Goal: Answer question/provide support: Share knowledge or assist other users

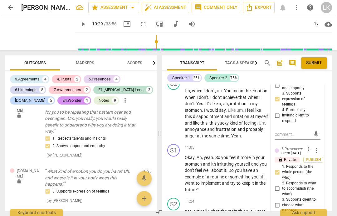
click at [282, 185] on input "2. Responds to what to accomplish (the what)" at bounding box center [277, 188] width 10 height 7
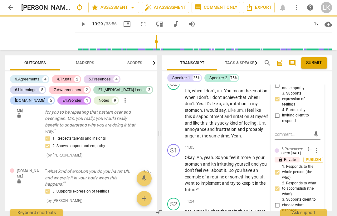
click at [280, 215] on input "4. Demonstrates curiosity" at bounding box center [277, 218] width 10 height 7
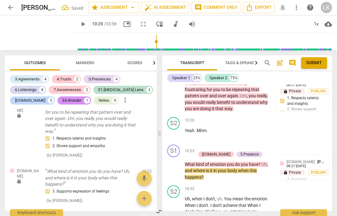
scroll to position [1740, 0]
click at [202, 145] on div "+ Add competency" at bounding box center [214, 148] width 37 height 6
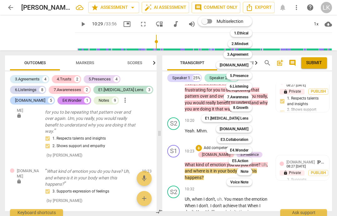
click at [249, 96] on b "7.Awareness" at bounding box center [237, 96] width 21 height 7
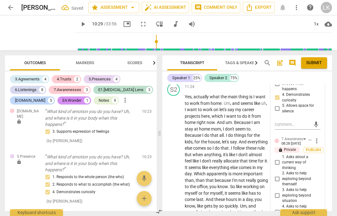
scroll to position [1969, 0]
click at [279, 158] on input "1. Asks about a current way of thinking" at bounding box center [277, 161] width 10 height 7
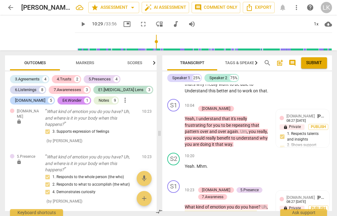
scroll to position [1704, 0]
click at [204, 180] on p "Add competency" at bounding box center [218, 183] width 30 height 6
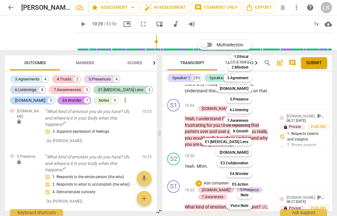
click at [248, 109] on b "6.Listening" at bounding box center [239, 109] width 19 height 7
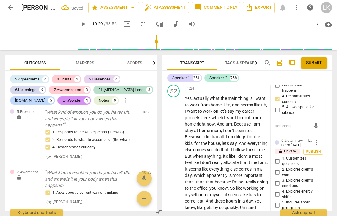
scroll to position [1966, 0]
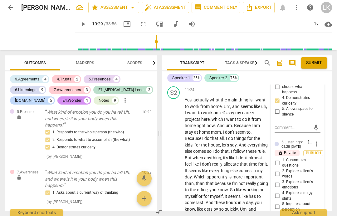
click at [277, 181] on input "3. Explores client's emotions" at bounding box center [277, 184] width 10 height 7
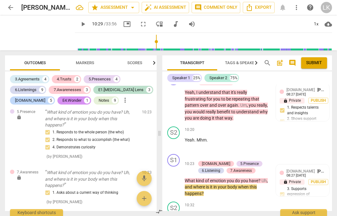
scroll to position [1730, 0]
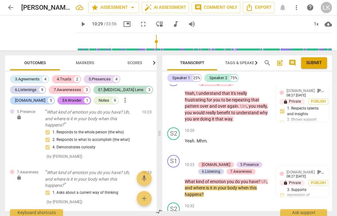
click at [200, 155] on div "+" at bounding box center [199, 158] width 6 height 6
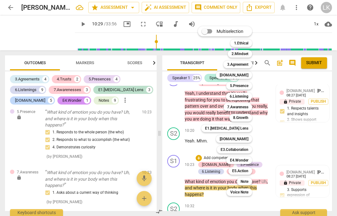
click at [248, 162] on b "E4.Wonder" at bounding box center [239, 159] width 18 height 7
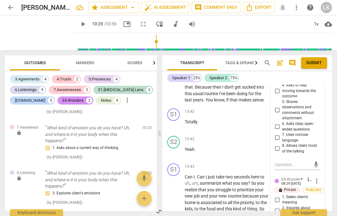
scroll to position [2204, 0]
click at [281, 206] on input "2. Inquires about client’s who" at bounding box center [277, 209] width 10 height 7
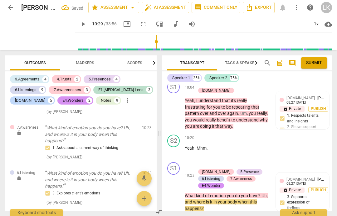
scroll to position [1722, 0]
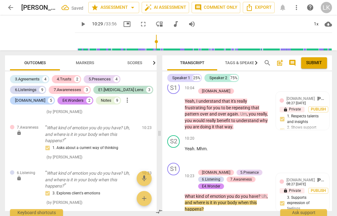
click at [200, 162] on div "+" at bounding box center [199, 165] width 6 height 6
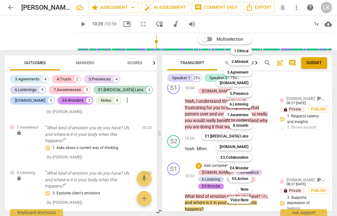
click at [252, 188] on div "Note" at bounding box center [244, 188] width 15 height 7
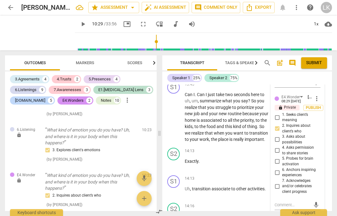
scroll to position [2286, 0]
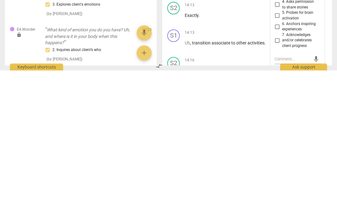
scroll to position [12, 0]
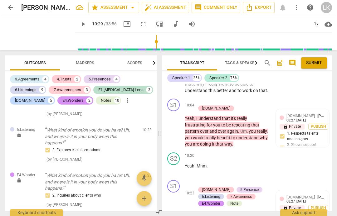
scroll to position [1706, 0]
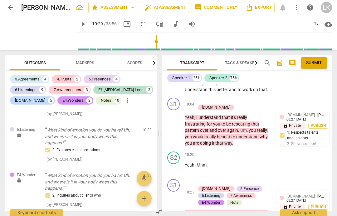
click at [176, 205] on span "play_arrow" at bounding box center [173, 208] width 7 height 7
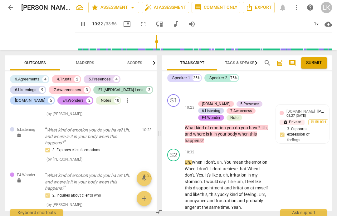
scroll to position [1792, 0]
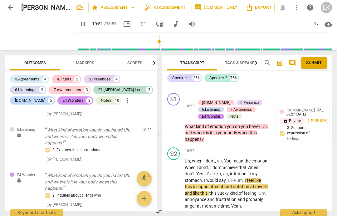
click at [177, 180] on span "pause" at bounding box center [173, 183] width 7 height 7
click at [234, 147] on div "+" at bounding box center [231, 150] width 6 height 6
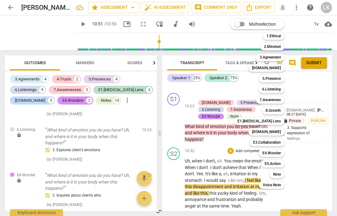
click at [282, 78] on div "5.Presence" at bounding box center [272, 78] width 26 height 7
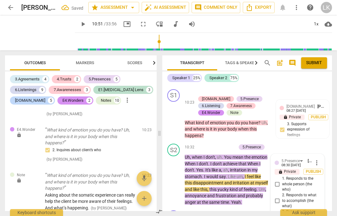
scroll to position [2933, 0]
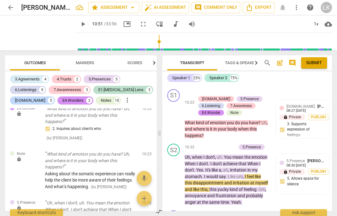
click at [204, 144] on div "+" at bounding box center [202, 147] width 6 height 6
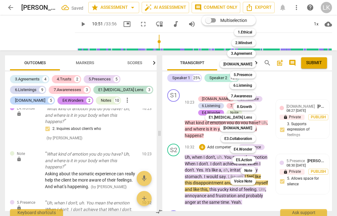
click at [251, 130] on b "[DOMAIN_NAME]" at bounding box center [238, 127] width 29 height 7
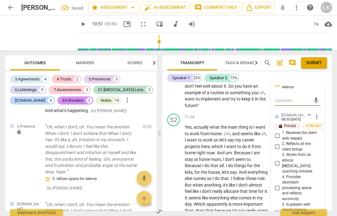
scroll to position [1952, 0]
click at [282, 184] on input "4. Provides abundant processing space and reflects succinctly" at bounding box center [277, 187] width 10 height 7
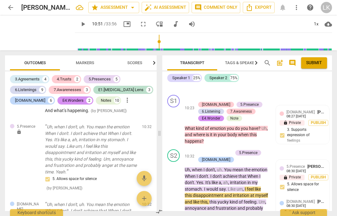
scroll to position [1778, 0]
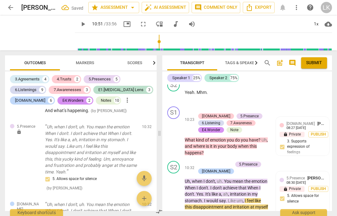
click at [201, 161] on div "+" at bounding box center [199, 164] width 6 height 6
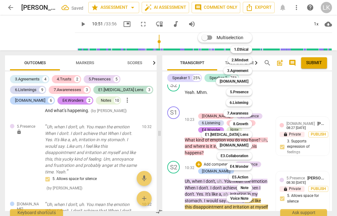
click at [249, 185] on b "Note" at bounding box center [245, 187] width 8 height 7
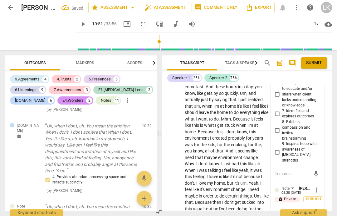
scroll to position [2096, 0]
click at [303, 208] on textarea at bounding box center [293, 211] width 36 height 6
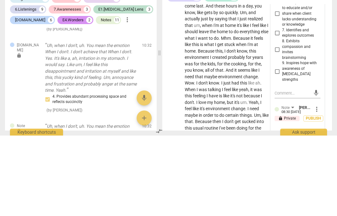
scroll to position [5, 0]
click at [317, 215] on span "send" at bounding box center [316, 220] width 7 height 7
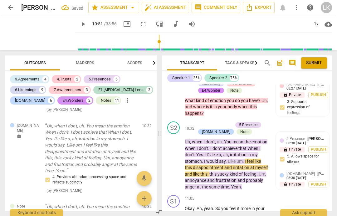
scroll to position [1816, 0]
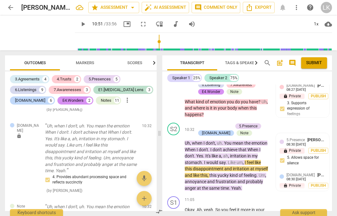
click at [178, 158] on span "play_arrow" at bounding box center [174, 161] width 10 height 7
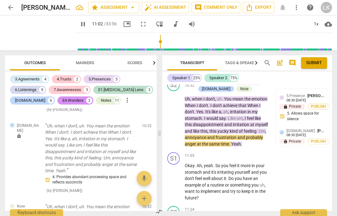
scroll to position [1860, 0]
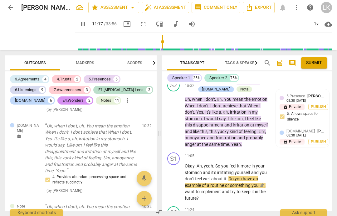
click at [174, 178] on span "pause" at bounding box center [173, 181] width 7 height 7
click at [230, 152] on div "+" at bounding box center [231, 155] width 6 height 6
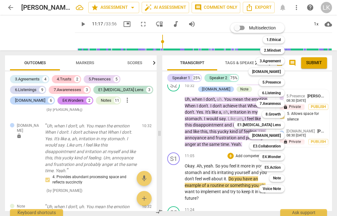
click at [280, 82] on b "5.Presence" at bounding box center [272, 81] width 18 height 7
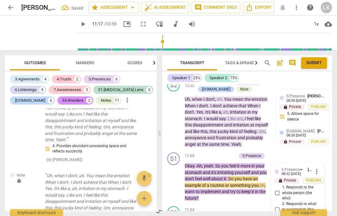
scroll to position [1928, 0]
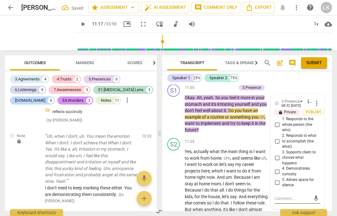
click at [279, 167] on input "4. Demonstrates curiosity" at bounding box center [277, 170] width 10 height 7
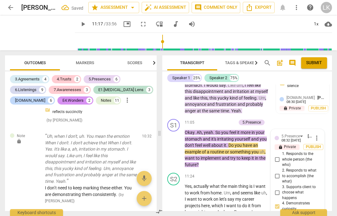
scroll to position [1892, 0]
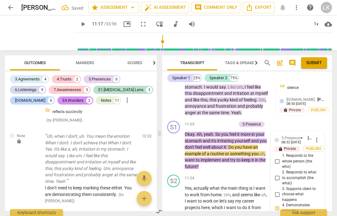
click at [278, 174] on input "2. Responds to what to accomplish (the what)" at bounding box center [277, 177] width 10 height 7
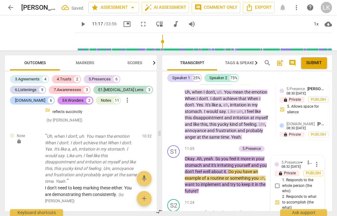
scroll to position [1867, 0]
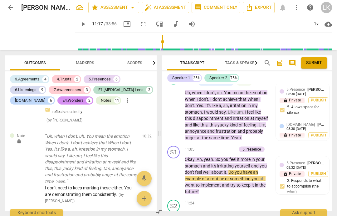
click at [202, 146] on div "+" at bounding box center [202, 149] width 6 height 6
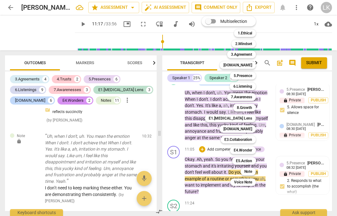
click at [254, 117] on div "E1.[MEDICAL_DATA] Lens" at bounding box center [230, 117] width 51 height 7
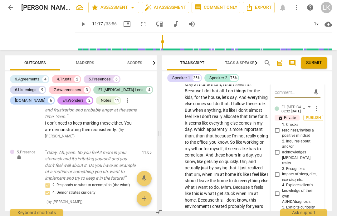
scroll to position [2035, 0]
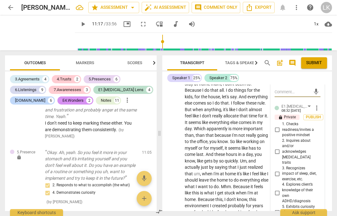
click at [281, 208] on input "5. Exhibits curiosity about client’s brain and activation" at bounding box center [277, 211] width 10 height 7
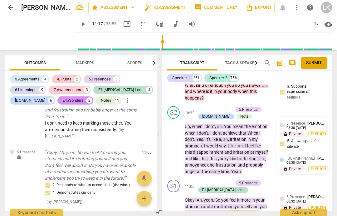
scroll to position [1833, 0]
click at [199, 180] on div "+" at bounding box center [199, 183] width 6 height 6
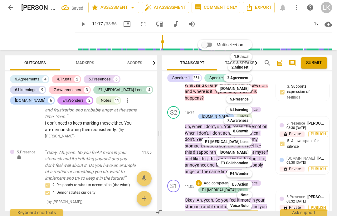
click at [247, 194] on b "Note" at bounding box center [245, 194] width 8 height 7
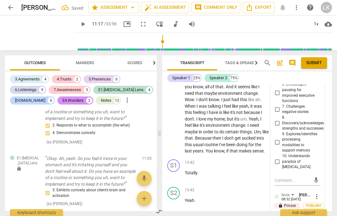
scroll to position [2173, 0]
click at [299, 215] on textarea at bounding box center [293, 218] width 36 height 6
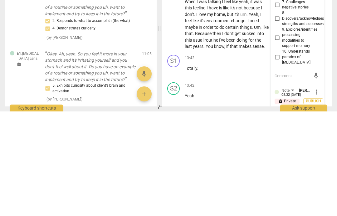
scroll to position [12, 0]
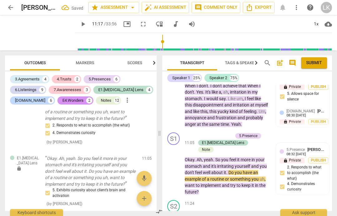
scroll to position [1879, 0]
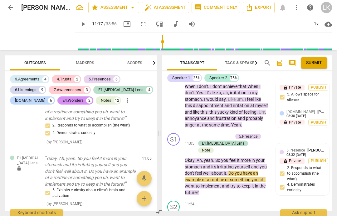
click at [177, 166] on span "play_arrow" at bounding box center [173, 169] width 7 height 7
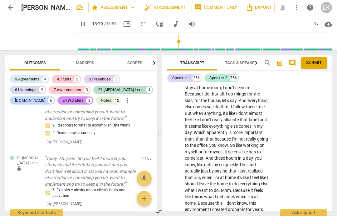
scroll to position [2038, 0]
click at [177, 167] on span "pause" at bounding box center [173, 170] width 7 height 7
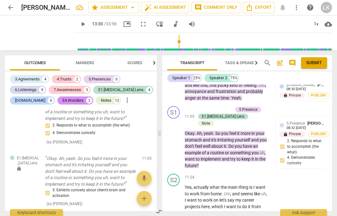
scroll to position [1906, 0]
click at [236, 174] on div "+ Add competency" at bounding box center [246, 177] width 37 height 6
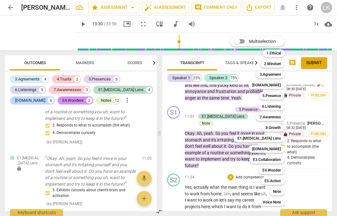
click at [281, 190] on b "Note" at bounding box center [277, 190] width 8 height 7
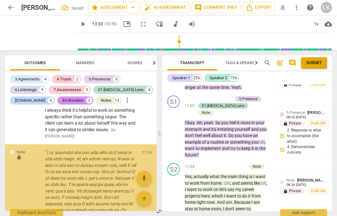
scroll to position [3439, 0]
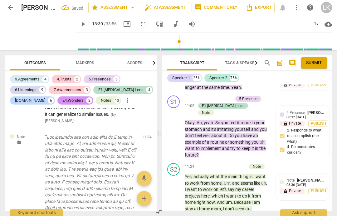
click at [303, 188] on p "lock Private" at bounding box center [292, 191] width 25 height 6
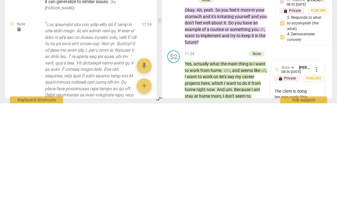
scroll to position [5, 0]
click at [319, 209] on span "send" at bounding box center [316, 212] width 7 height 7
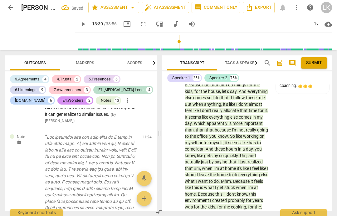
scroll to position [2047, 0]
click at [177, 158] on span "play_arrow" at bounding box center [173, 161] width 7 height 7
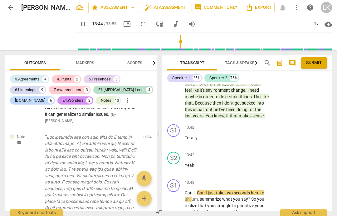
scroll to position [2209, 0]
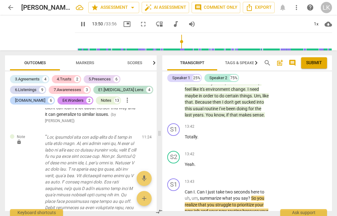
click at [175, 210] on span "pause" at bounding box center [173, 213] width 7 height 7
click at [233, 178] on div "+" at bounding box center [231, 181] width 6 height 6
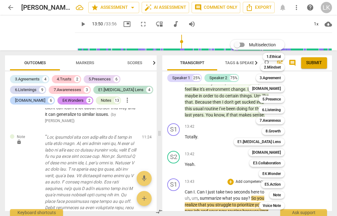
click at [281, 100] on b "5.Presence" at bounding box center [272, 98] width 18 height 7
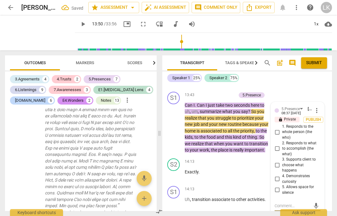
scroll to position [3600, 0]
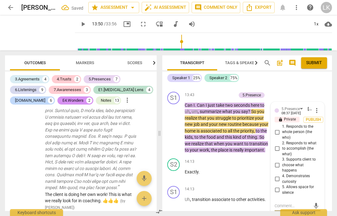
click at [279, 161] on input "3. Supports client to choose what happens" at bounding box center [277, 164] width 10 height 7
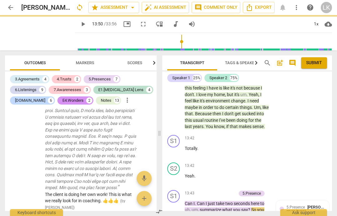
scroll to position [2197, 0]
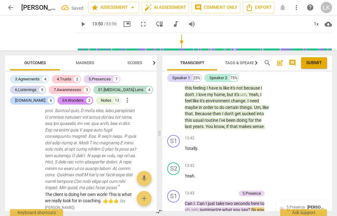
click at [205, 190] on div "+" at bounding box center [202, 193] width 6 height 6
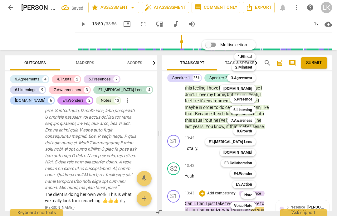
click at [251, 151] on b "[DOMAIN_NAME]" at bounding box center [238, 151] width 29 height 7
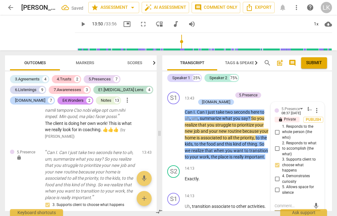
scroll to position [3676, 0]
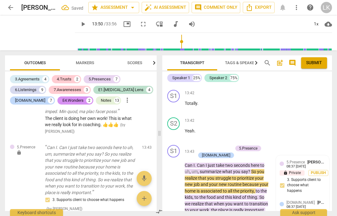
scroll to position [2239, 0]
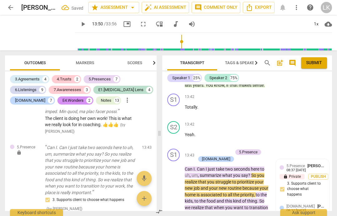
click at [176, 184] on span "play_arrow" at bounding box center [173, 187] width 7 height 7
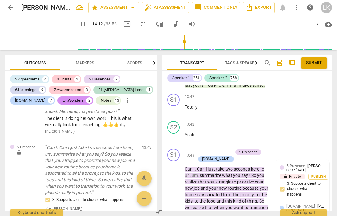
click at [176, 184] on span "pause" at bounding box center [173, 187] width 7 height 7
click at [202, 149] on div "+ Add competency" at bounding box center [214, 152] width 37 height 6
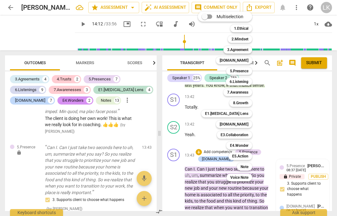
click at [251, 167] on div "Note" at bounding box center [244, 166] width 15 height 7
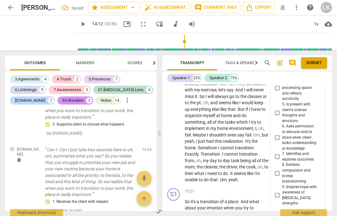
scroll to position [2504, 0]
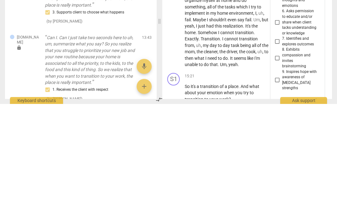
scroll to position [5, 0]
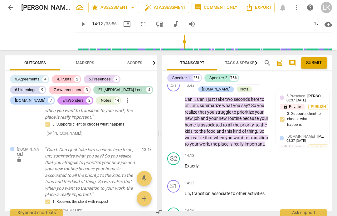
scroll to position [2307, 0]
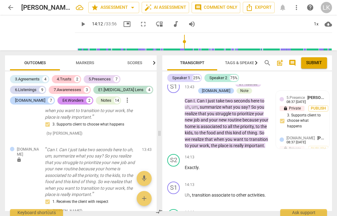
click at [179, 167] on span "play_arrow" at bounding box center [174, 170] width 10 height 7
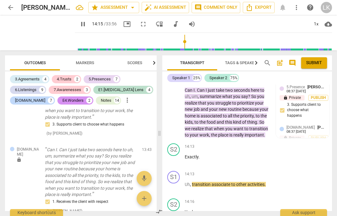
scroll to position [2318, 0]
click at [177, 183] on span "pause" at bounding box center [173, 186] width 7 height 7
click at [232, 171] on div "+" at bounding box center [231, 174] width 6 height 6
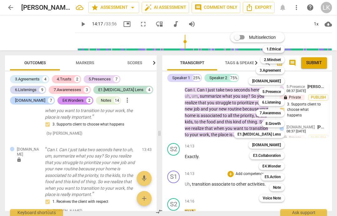
click at [177, 134] on div at bounding box center [168, 108] width 337 height 216
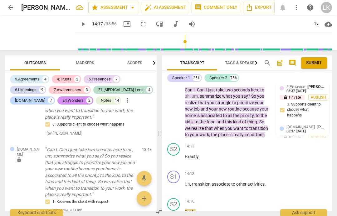
click at [173, 156] on span "play_arrow" at bounding box center [173, 159] width 7 height 7
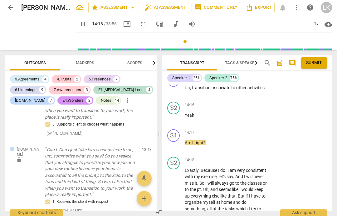
scroll to position [2414, 0]
click at [178, 214] on span "pause" at bounding box center [174, 217] width 10 height 7
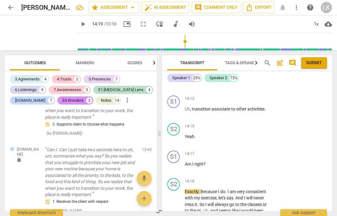
scroll to position [2391, 0]
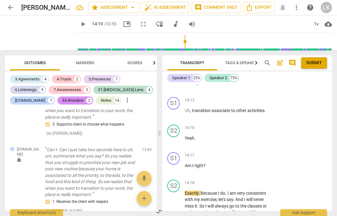
click at [234, 152] on div "+ Add competency" at bounding box center [246, 155] width 37 height 6
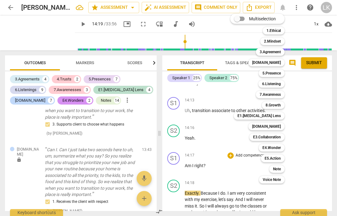
click at [278, 93] on b "7.Awareness" at bounding box center [270, 94] width 21 height 7
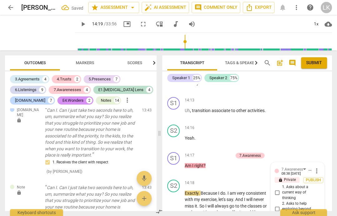
scroll to position [2498, 0]
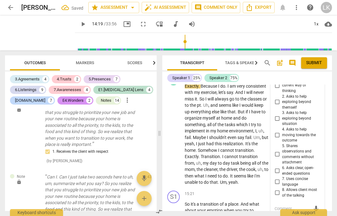
click at [280, 150] on input "5. Shares observations and comments without attachment" at bounding box center [277, 153] width 10 height 7
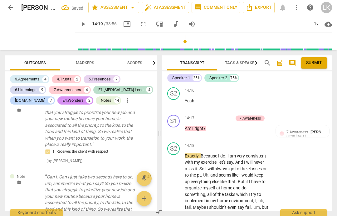
scroll to position [2429, 0]
click at [178, 200] on span "play_arrow" at bounding box center [174, 203] width 10 height 7
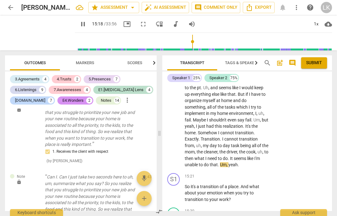
scroll to position [2518, 0]
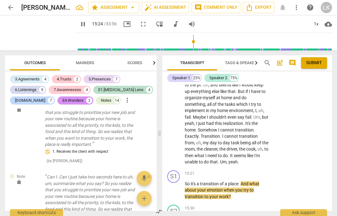
click at [178, 186] on span "pause" at bounding box center [173, 189] width 7 height 7
click at [231, 170] on div "+" at bounding box center [231, 173] width 6 height 6
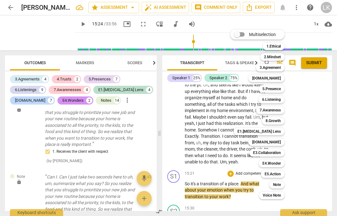
click at [281, 91] on b "5.Presence" at bounding box center [272, 88] width 18 height 7
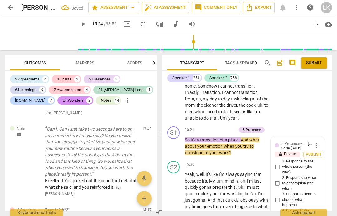
scroll to position [2560, 0]
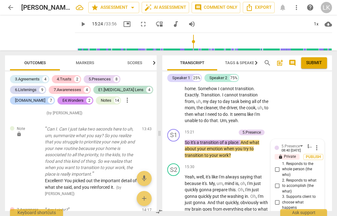
click at [278, 165] on input "1. Responds to the whole person (the who)" at bounding box center [277, 168] width 10 height 7
click at [279, 182] on input "2. Responds to what to accomplish (the what)" at bounding box center [277, 185] width 10 height 7
click at [278, 212] on input "4. Demonstrates curiosity" at bounding box center [277, 215] width 10 height 7
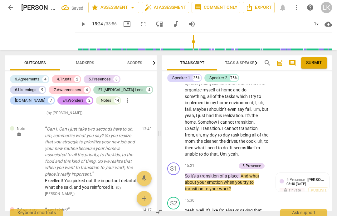
scroll to position [2526, 0]
click at [202, 162] on div "+" at bounding box center [202, 165] width 6 height 6
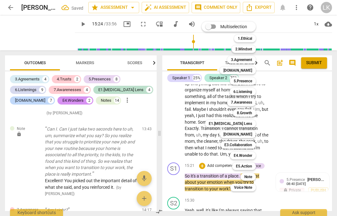
click at [250, 100] on b "7.Awareness" at bounding box center [241, 101] width 21 height 7
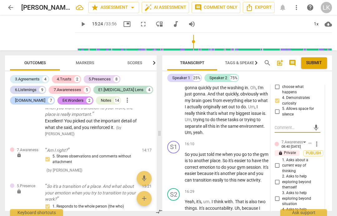
scroll to position [2674, 0]
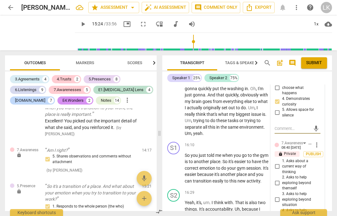
click at [279, 162] on input "1. Asks about a current way of thinking" at bounding box center [277, 165] width 10 height 7
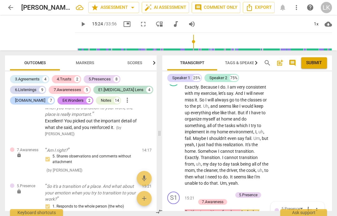
scroll to position [2495, 0]
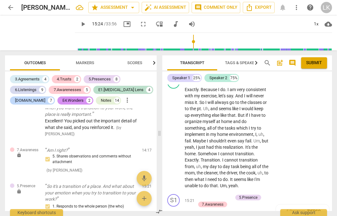
click at [199, 194] on div "+" at bounding box center [199, 197] width 6 height 6
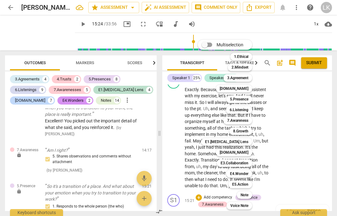
click at [248, 140] on b "E1.[MEDICAL_DATA] Lens" at bounding box center [226, 141] width 43 height 7
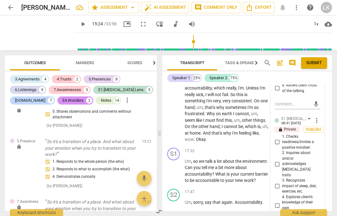
scroll to position [2861, 0]
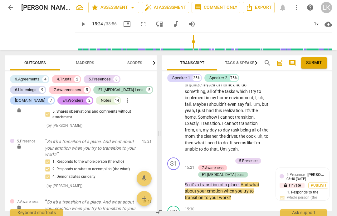
scroll to position [2531, 0]
click at [201, 157] on div "+" at bounding box center [199, 160] width 6 height 6
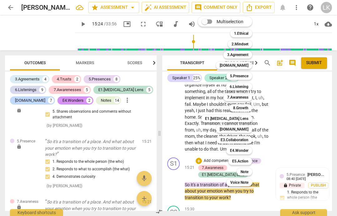
click at [249, 127] on div "[DOMAIN_NAME]" at bounding box center [234, 128] width 36 height 7
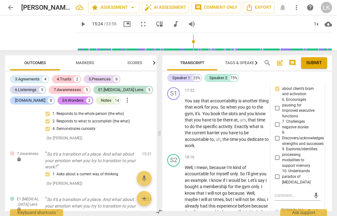
scroll to position [2995, 0]
click at [319, 208] on span "more_vert" at bounding box center [316, 211] width 7 height 7
click at [327, 132] on li "Delete" at bounding box center [322, 129] width 22 height 12
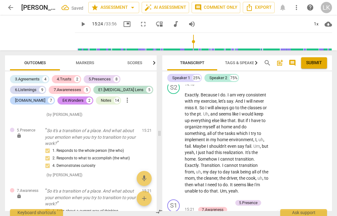
scroll to position [2489, 0]
click at [198, 199] on div "+" at bounding box center [199, 202] width 6 height 6
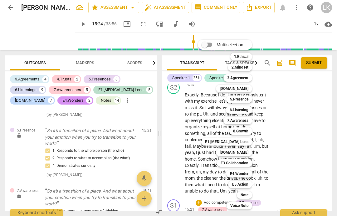
click at [247, 162] on b "E3.Collaboration" at bounding box center [235, 162] width 28 height 7
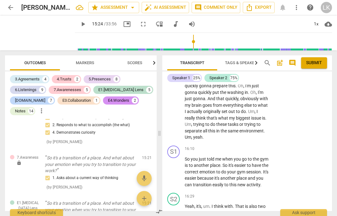
scroll to position [2680, 0]
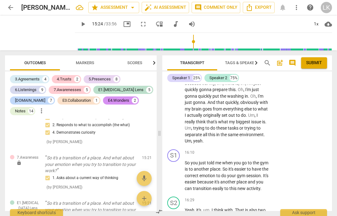
click at [315, 171] on div "E3.Collaboration [PERSON_NAME] 08:41 [DATE]" at bounding box center [306, 176] width 39 height 10
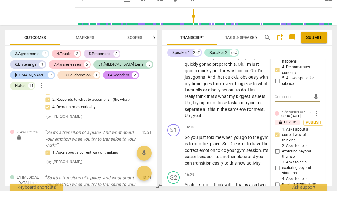
scroll to position [2593, 0]
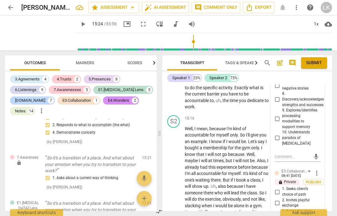
scroll to position [3032, 0]
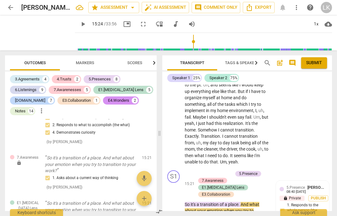
scroll to position [2519, 0]
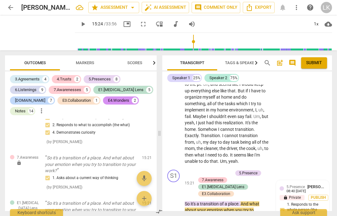
click at [178, 196] on span "play_arrow" at bounding box center [174, 199] width 10 height 7
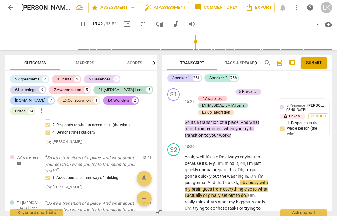
scroll to position [2600, 0]
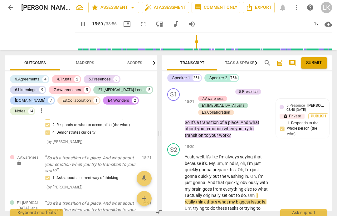
click at [176, 185] on span "pause" at bounding box center [173, 188] width 7 height 7
click at [178, 185] on span "play_arrow" at bounding box center [173, 188] width 7 height 7
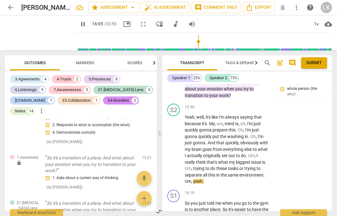
scroll to position [2642, 0]
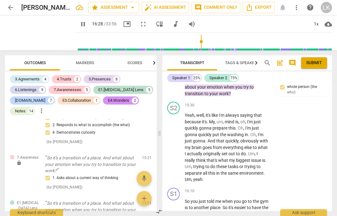
click at [177, 210] on span "pause" at bounding box center [173, 213] width 7 height 7
click at [233, 188] on div "+" at bounding box center [231, 191] width 6 height 6
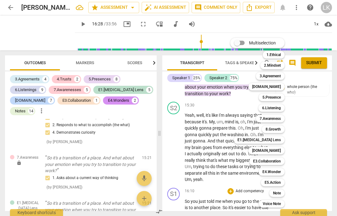
click at [284, 193] on div "Note" at bounding box center [277, 192] width 15 height 7
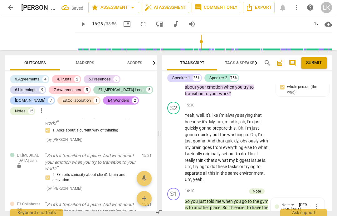
scroll to position [4062, 0]
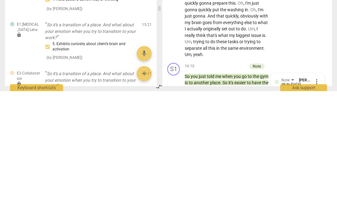
scroll to position [5, 0]
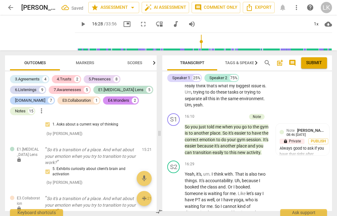
scroll to position [2717, 0]
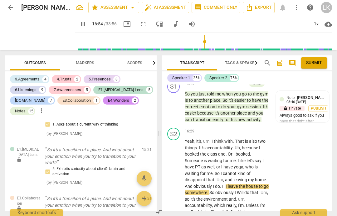
scroll to position [2749, 0]
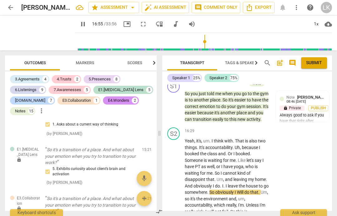
click at [177, 195] on span "pause" at bounding box center [173, 198] width 7 height 7
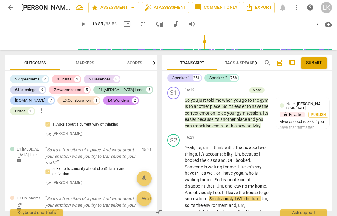
scroll to position [2743, 0]
click at [178, 201] on span "play_arrow" at bounding box center [173, 204] width 7 height 7
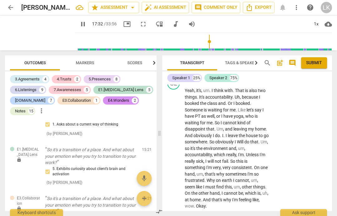
scroll to position [2800, 0]
click at [235, 215] on p "Add competency" at bounding box center [250, 218] width 30 height 6
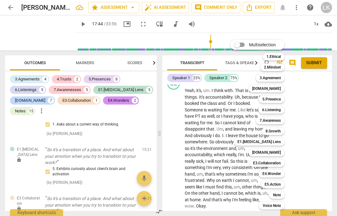
click at [281, 183] on b "E5.Action" at bounding box center [273, 183] width 16 height 7
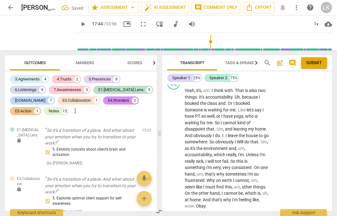
scroll to position [2981, 0]
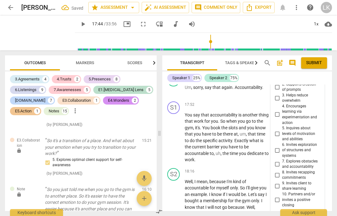
click at [280, 160] on input "7. Explores obstacles and accountability" at bounding box center [277, 163] width 10 height 7
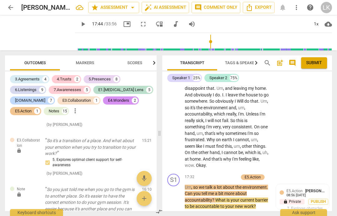
scroll to position [2840, 0]
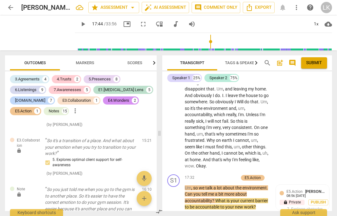
click at [204, 174] on div "+" at bounding box center [205, 177] width 6 height 6
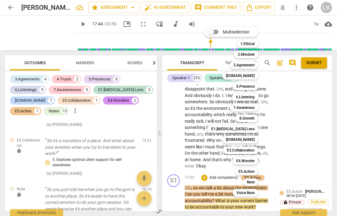
click at [253, 97] on b "6.Listening" at bounding box center [245, 96] width 19 height 7
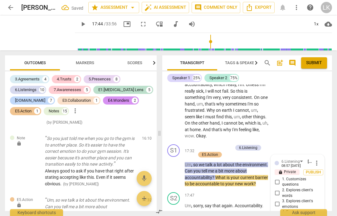
scroll to position [2868, 0]
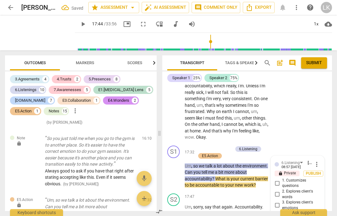
click at [280, 179] on input "1. Customizes questions" at bounding box center [277, 182] width 10 height 7
click at [280, 190] on input "2. Explores client's words" at bounding box center [277, 193] width 10 height 7
click at [177, 168] on span "play_arrow" at bounding box center [173, 171] width 7 height 7
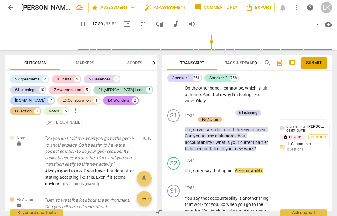
scroll to position [2906, 0]
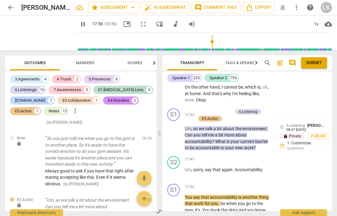
click at [174, 215] on span "pause" at bounding box center [173, 219] width 7 height 7
click at [178, 215] on span "play_arrow" at bounding box center [174, 219] width 10 height 7
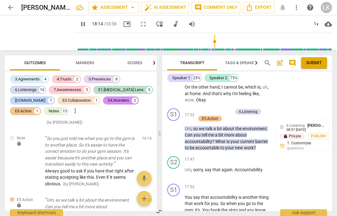
click at [179, 215] on span "pause" at bounding box center [174, 219] width 10 height 7
click at [232, 184] on div "+" at bounding box center [231, 187] width 6 height 6
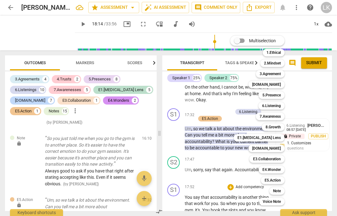
click at [281, 96] on b "5.Presence" at bounding box center [272, 94] width 18 height 7
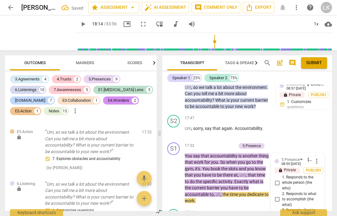
scroll to position [2947, 0]
click at [282, 179] on input "1. Responds to the whole person (the who)" at bounding box center [277, 182] width 10 height 7
click at [285, 174] on span "1. Responds to the whole person (the who)" at bounding box center [300, 182] width 36 height 17
click at [282, 179] on input "1. Responds to the whole person (the who)" at bounding box center [277, 182] width 10 height 7
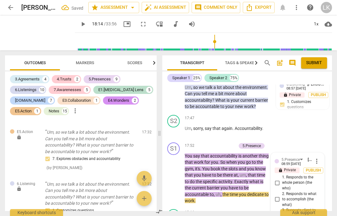
click at [282, 195] on input "2. Responds to what to accomplish (the what)" at bounding box center [277, 198] width 10 height 7
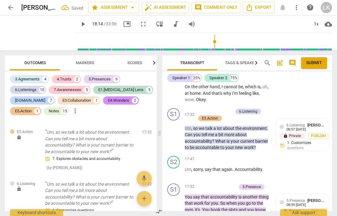
scroll to position [2906, 0]
click at [207, 184] on p "Add competency" at bounding box center [222, 187] width 30 height 6
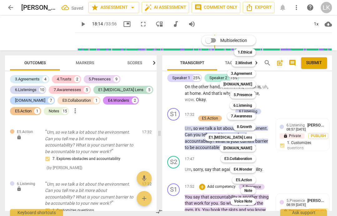
click at [205, 120] on div "Multiselection m 1.Ethical 1 2.Mindset 2 3.Agreement 3 [DOMAIN_NAME] 4 5.Presen…" at bounding box center [233, 120] width 69 height 172
click at [252, 116] on b "7.Awareness" at bounding box center [241, 115] width 21 height 7
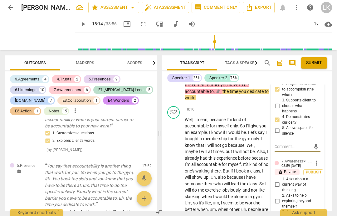
scroll to position [3060, 0]
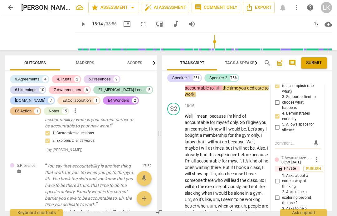
click at [282, 177] on input "1. Asks about a current way of thinking" at bounding box center [277, 180] width 10 height 7
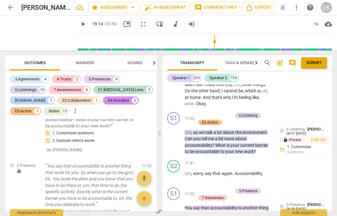
scroll to position [2902, 0]
click at [202, 187] on div "+ Add competency" at bounding box center [214, 190] width 37 height 6
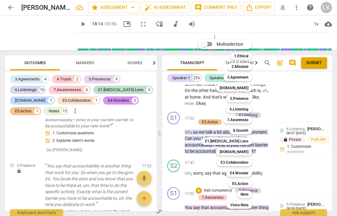
click at [252, 163] on div "E3.Collaboration" at bounding box center [234, 161] width 35 height 7
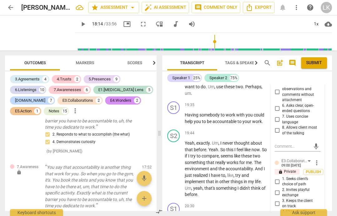
scroll to position [3218, 0]
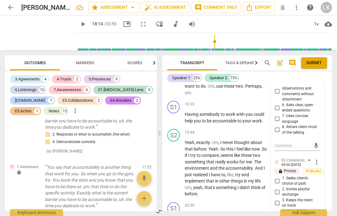
click at [282, 210] on input "4. Uses client’s language for rapport" at bounding box center [277, 213] width 10 height 7
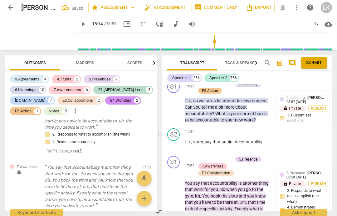
scroll to position [2933, 0]
click at [178, 195] on span "play_arrow" at bounding box center [174, 198] width 10 height 7
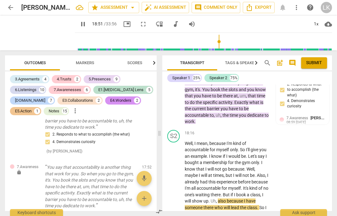
scroll to position [3040, 0]
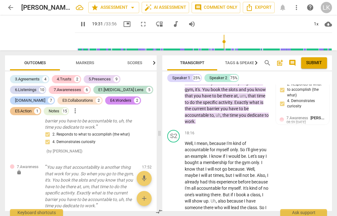
click at [177, 203] on span "pause" at bounding box center [173, 206] width 7 height 7
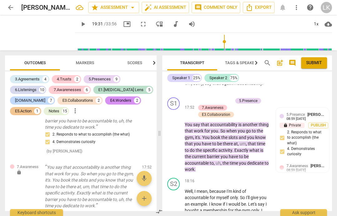
scroll to position [2990, 0]
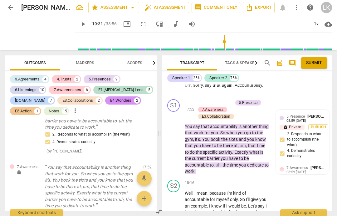
click at [232, 180] on div "+" at bounding box center [231, 183] width 6 height 6
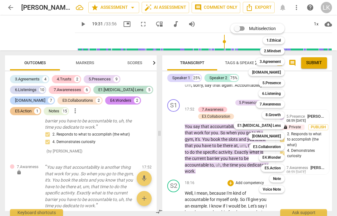
click at [283, 178] on div "Note" at bounding box center [277, 178] width 15 height 7
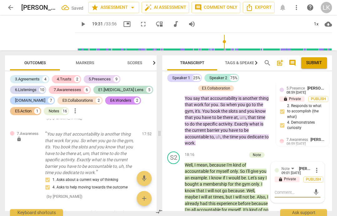
scroll to position [4507, 0]
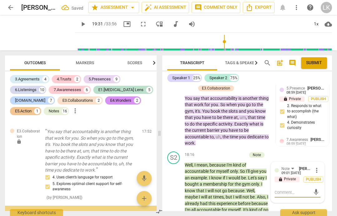
click at [304, 189] on textarea at bounding box center [293, 192] width 36 height 6
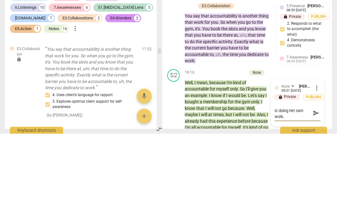
scroll to position [5, 0]
click at [319, 192] on span "send" at bounding box center [316, 195] width 7 height 7
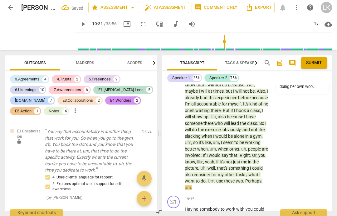
scroll to position [3124, 0]
click at [176, 208] on span "play_arrow" at bounding box center [173, 211] width 7 height 7
click at [178, 208] on span "pause" at bounding box center [174, 211] width 10 height 7
click at [236, 196] on p "Add competency" at bounding box center [250, 199] width 30 height 6
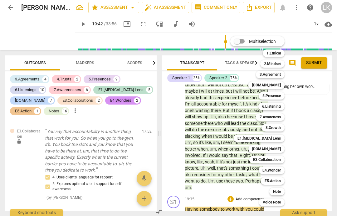
click at [278, 180] on b "E5.Action" at bounding box center [273, 180] width 16 height 7
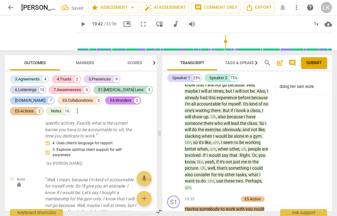
scroll to position [3274, 0]
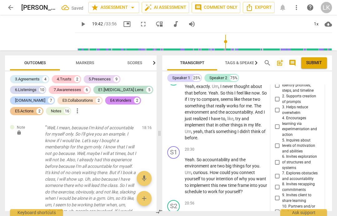
click at [282, 172] on input "7. Explores obstacles and accountability" at bounding box center [277, 175] width 10 height 7
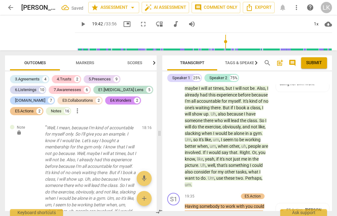
scroll to position [3127, 0]
click at [206, 192] on div "+" at bounding box center [205, 195] width 6 height 6
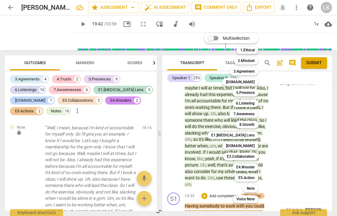
click at [252, 176] on b "E5.Action" at bounding box center [247, 177] width 16 height 7
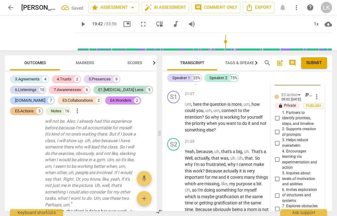
scroll to position [3424, 0]
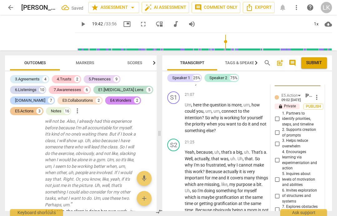
click at [282, 206] on input "7. Explores obstacles and accountability" at bounding box center [277, 209] width 10 height 7
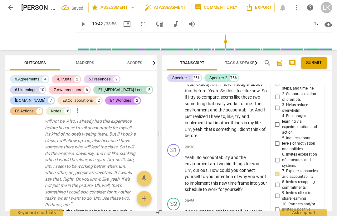
scroll to position [3279, 0]
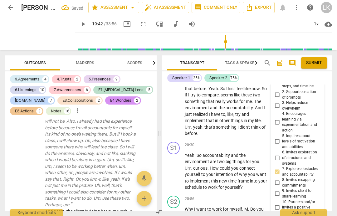
click at [324, 174] on li "Delete" at bounding box center [322, 171] width 22 height 12
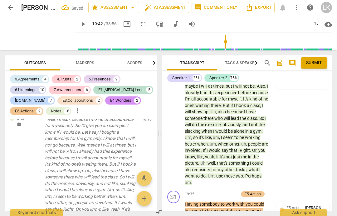
scroll to position [3123, 0]
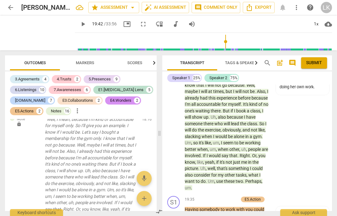
click at [208, 196] on div "+ Add competency" at bounding box center [220, 199] width 37 height 6
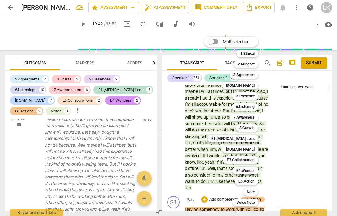
click at [257, 127] on div "8.Growth" at bounding box center [247, 127] width 23 height 7
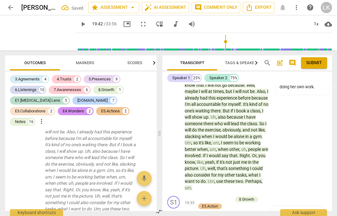
scroll to position [3242, 0]
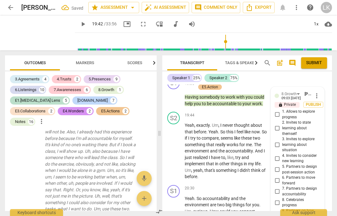
click at [280, 187] on input "7. Partners to design accountability" at bounding box center [277, 190] width 10 height 7
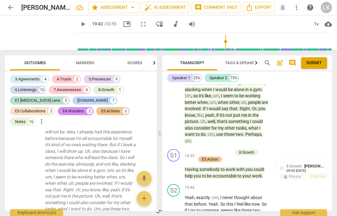
scroll to position [3162, 0]
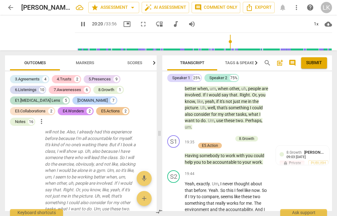
scroll to position [3185, 0]
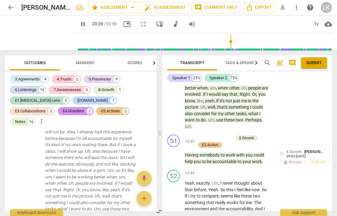
click at [176, 205] on span "pause" at bounding box center [173, 208] width 7 height 7
click at [303, 167] on div "S2 play_arrow pause 19:44 + Add competency keyboard_arrow_right Yeah , exactly …" at bounding box center [247, 203] width 170 height 73
click at [233, 170] on div "+" at bounding box center [231, 173] width 6 height 6
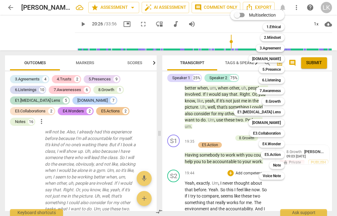
click at [282, 163] on div "Note" at bounding box center [277, 164] width 15 height 7
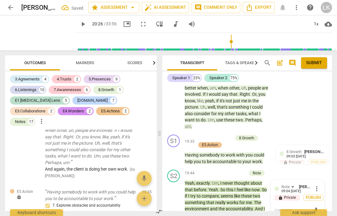
scroll to position [4687, 0]
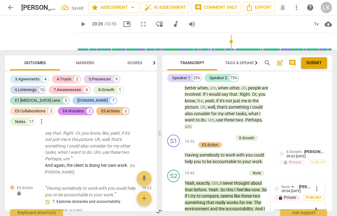
click at [291, 207] on textarea at bounding box center [293, 210] width 36 height 6
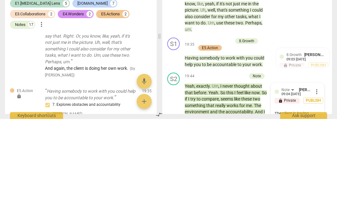
scroll to position [0, 0]
click at [317, 210] on span "send" at bounding box center [316, 213] width 7 height 7
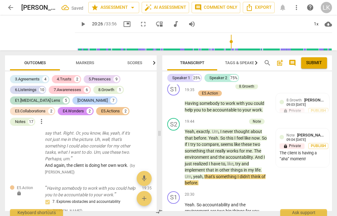
scroll to position [3241, 0]
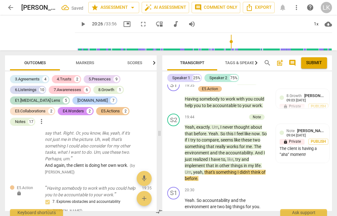
click at [177, 212] on span "play_arrow" at bounding box center [173, 215] width 7 height 7
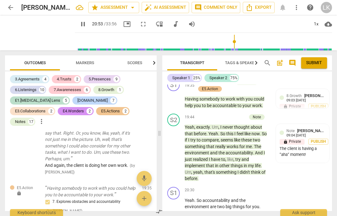
click at [175, 211] on button "pause" at bounding box center [174, 216] width 10 height 10
click at [231, 187] on div "+" at bounding box center [231, 190] width 6 height 6
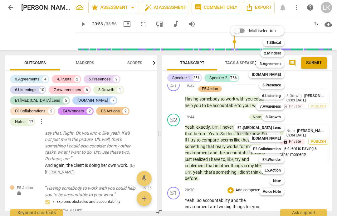
click at [281, 180] on b "Note" at bounding box center [277, 180] width 8 height 7
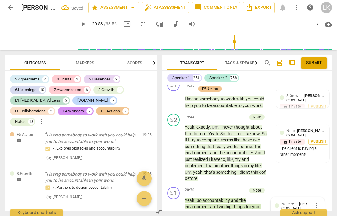
scroll to position [4751, 0]
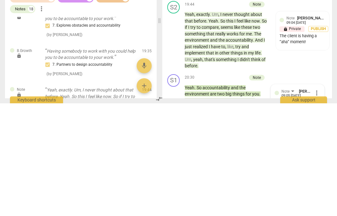
scroll to position [18, 0]
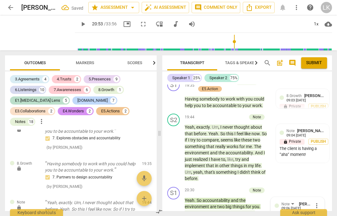
scroll to position [0, 0]
click at [178, 212] on span "play_arrow" at bounding box center [174, 215] width 10 height 7
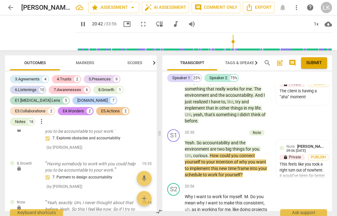
scroll to position [3298, 0]
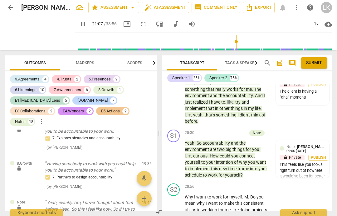
click at [178, 202] on span "pause" at bounding box center [174, 205] width 10 height 7
click at [237, 184] on p "Add competency" at bounding box center [250, 187] width 30 height 6
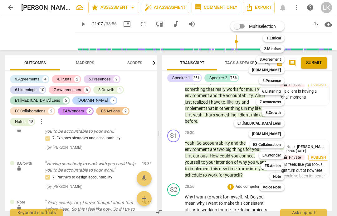
click at [282, 175] on div "Note" at bounding box center [277, 175] width 15 height 7
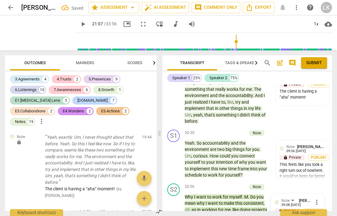
scroll to position [4821, 0]
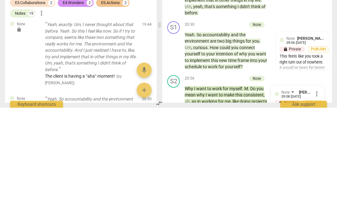
scroll to position [5, 0]
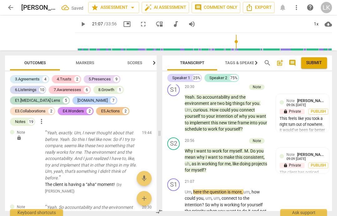
scroll to position [3344, 0]
click at [175, 199] on button "play_arrow" at bounding box center [174, 204] width 10 height 10
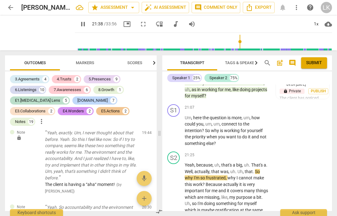
scroll to position [3418, 0]
click at [77, 29] on button "pause" at bounding box center [82, 23] width 11 height 11
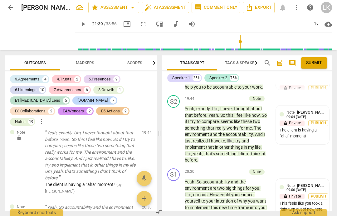
scroll to position [3259, 0]
click at [324, 182] on div "Note [PERSON_NAME] 09:06 [DATE]" at bounding box center [306, 187] width 39 height 10
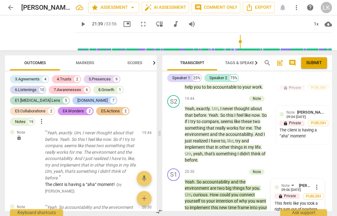
click at [319, 183] on span "more_vert" at bounding box center [316, 186] width 7 height 7
click at [325, 106] on li "Edit" at bounding box center [322, 108] width 22 height 12
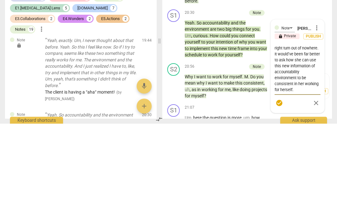
scroll to position [3327, 0]
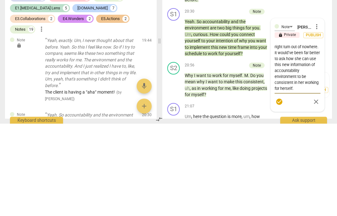
click at [306, 136] on textarea "This feels like you took a right turn out of nowhere. It would’ve been far bett…" at bounding box center [298, 159] width 46 height 47
click at [284, 190] on span "check_circle" at bounding box center [279, 193] width 9 height 7
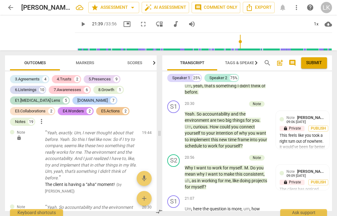
click at [236, 196] on p "Add competency" at bounding box center [250, 199] width 30 height 6
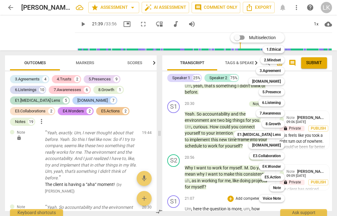
click at [317, 158] on div at bounding box center [168, 108] width 337 height 216
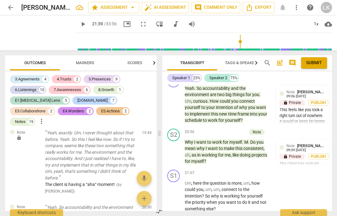
scroll to position [3352, 0]
click at [179, 192] on span "play_arrow" at bounding box center [174, 195] width 10 height 7
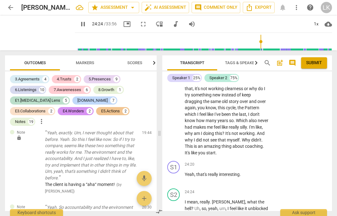
scroll to position [3796, 0]
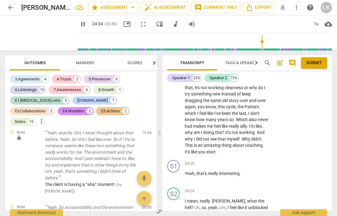
click at [235, 187] on div "+ Add competency" at bounding box center [246, 190] width 37 height 6
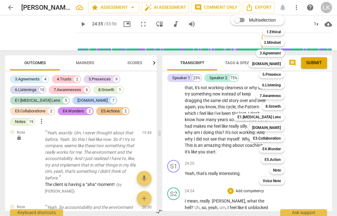
click at [281, 170] on b "Note" at bounding box center [277, 169] width 8 height 7
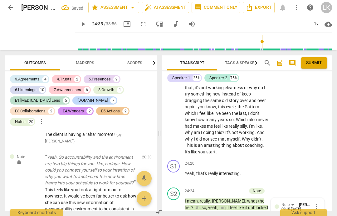
scroll to position [4874, 0]
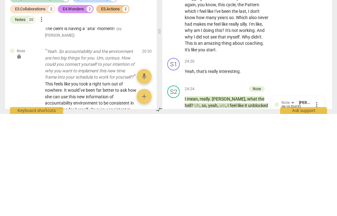
scroll to position [18, 0]
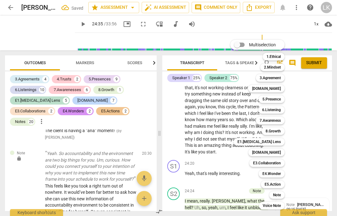
click at [276, 140] on b "E1.[MEDICAL_DATA] Lens" at bounding box center [259, 141] width 43 height 7
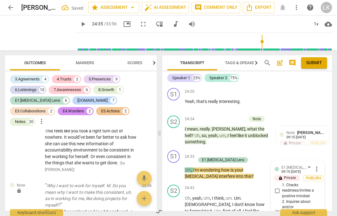
scroll to position [3868, 0]
click at [279, 208] on input "2. Inquires about and/or acknowledges [MEDICAL_DATA] traits" at bounding box center [277, 211] width 10 height 7
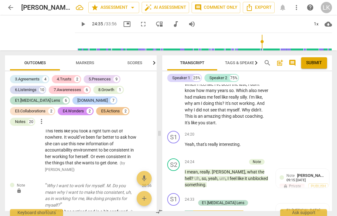
scroll to position [3825, 0]
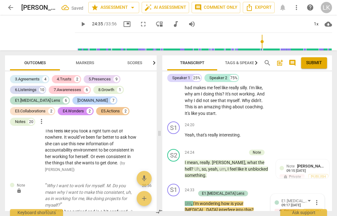
scroll to position [3835, 0]
click at [177, 200] on span "play_arrow" at bounding box center [173, 203] width 7 height 7
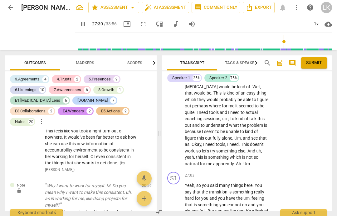
scroll to position [4107, 0]
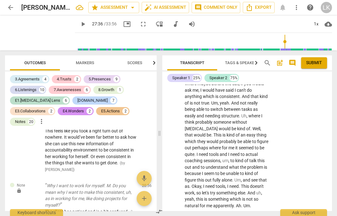
scroll to position [4066, 0]
click at [233, 214] on div "+" at bounding box center [231, 217] width 6 height 6
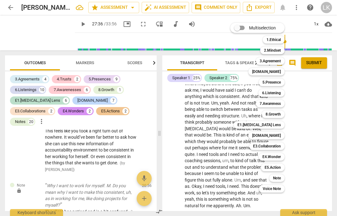
click at [280, 123] on b "E1.[MEDICAL_DATA] Lens" at bounding box center [259, 124] width 43 height 7
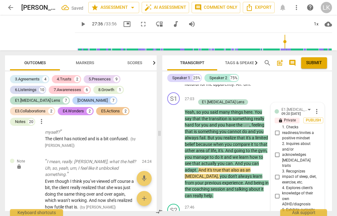
scroll to position [4187, 0]
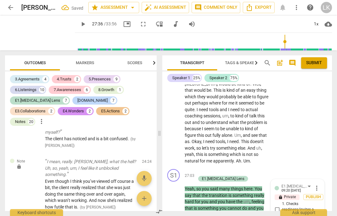
scroll to position [4110, 0]
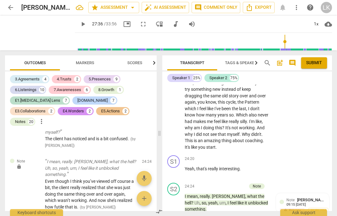
scroll to position [3801, 0]
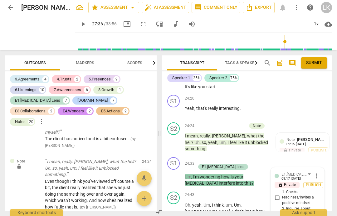
scroll to position [3861, 0]
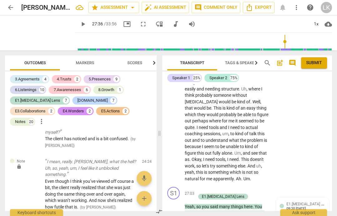
scroll to position [4092, 0]
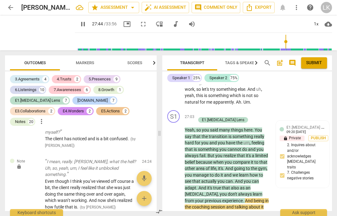
scroll to position [4170, 0]
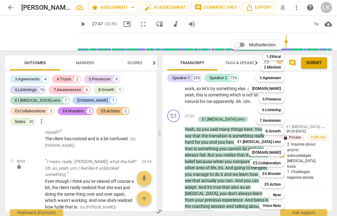
click at [282, 152] on div "[DOMAIN_NAME]" at bounding box center [267, 151] width 36 height 7
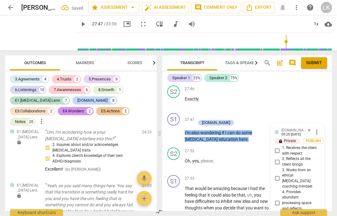
scroll to position [4304, 0]
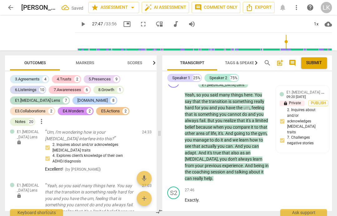
scroll to position [4204, 0]
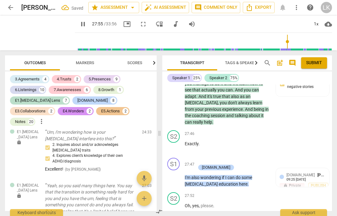
scroll to position [4260, 0]
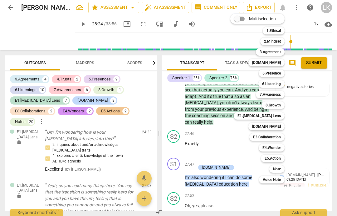
click at [282, 169] on div "Note" at bounding box center [277, 168] width 15 height 7
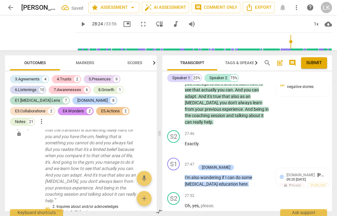
scroll to position [5156, 0]
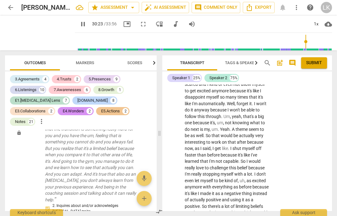
scroll to position [4539, 0]
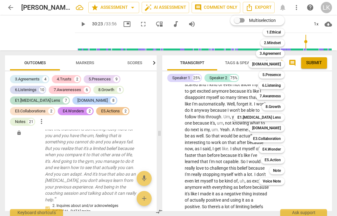
click at [282, 170] on div "Note" at bounding box center [277, 170] width 15 height 7
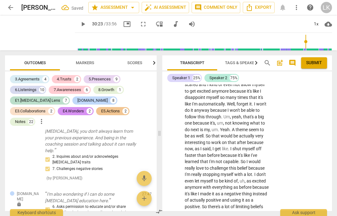
scroll to position [5219, 0]
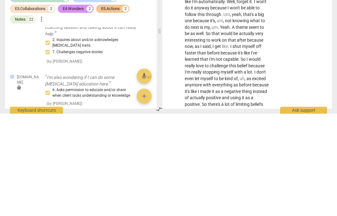
scroll to position [30, 0]
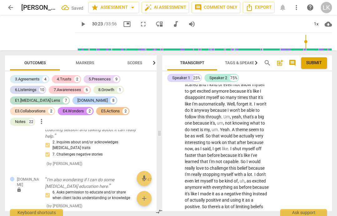
scroll to position [0, 0]
click at [325, 114] on li "Edit" at bounding box center [322, 116] width 22 height 12
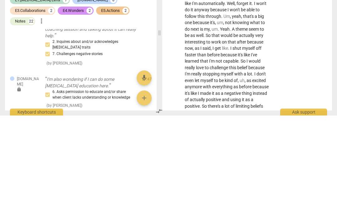
scroll to position [6, 0]
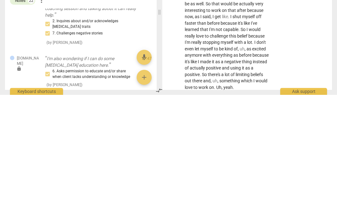
scroll to position [4550, 0]
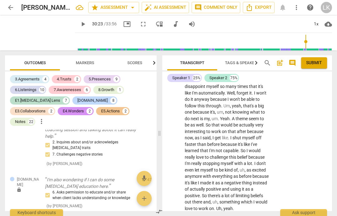
click at [211, 215] on div "+" at bounding box center [213, 220] width 6 height 6
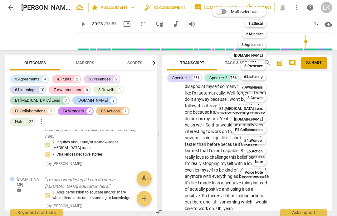
click at [262, 105] on b "E1.[MEDICAL_DATA] Lens" at bounding box center [241, 108] width 43 height 7
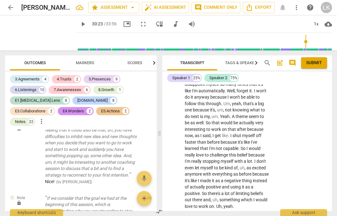
scroll to position [4552, 0]
click at [326, 113] on li "Delete" at bounding box center [322, 114] width 22 height 12
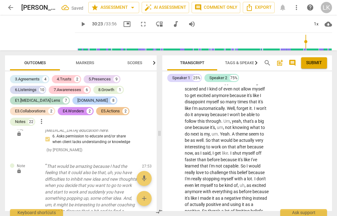
scroll to position [4535, 0]
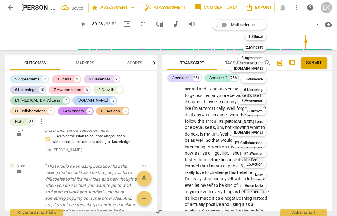
click at [264, 111] on div "8.Growth" at bounding box center [255, 110] width 23 height 7
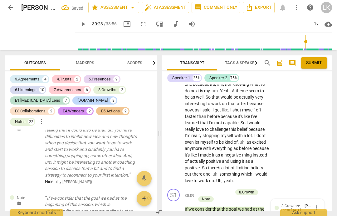
scroll to position [4576, 0]
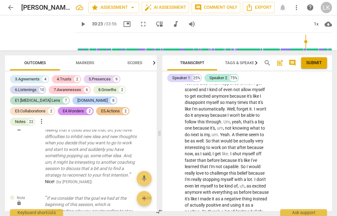
scroll to position [4533, 0]
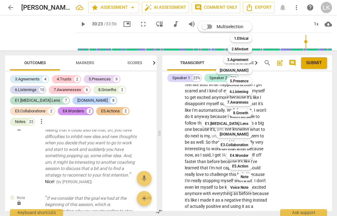
click at [247, 165] on b "E5.Action" at bounding box center [240, 165] width 16 height 7
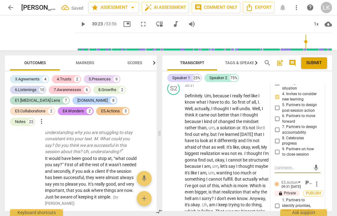
scroll to position [4752, 0]
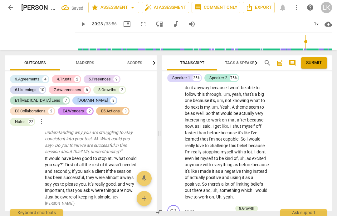
scroll to position [4562, 0]
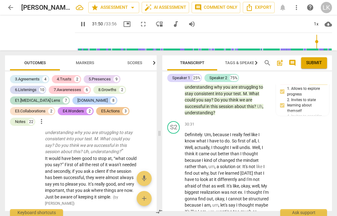
scroll to position [4712, 0]
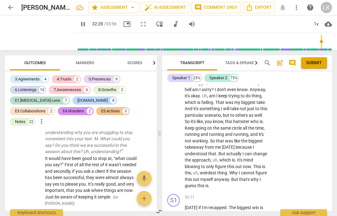
scroll to position [4861, 0]
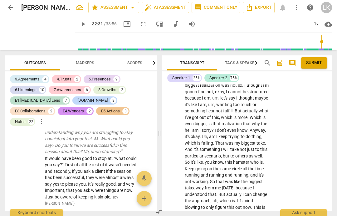
scroll to position [4820, 0]
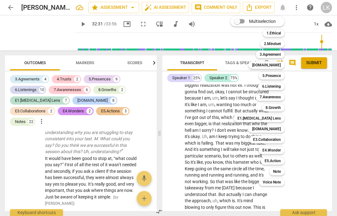
click at [285, 169] on div "Note" at bounding box center [277, 170] width 15 height 7
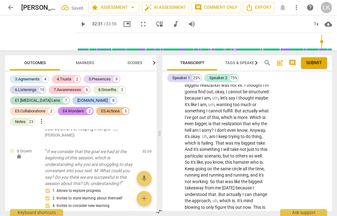
scroll to position [5465, 0]
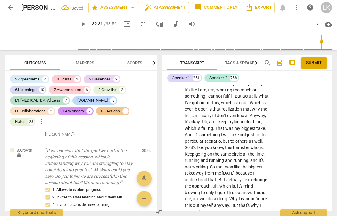
scroll to position [4834, 0]
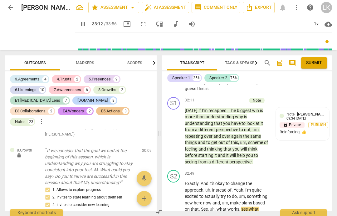
scroll to position [4957, 0]
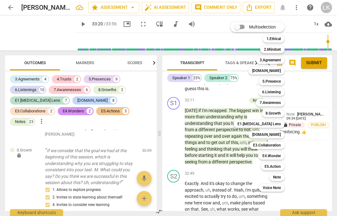
click at [274, 136] on b "[DOMAIN_NAME]" at bounding box center [266, 134] width 29 height 7
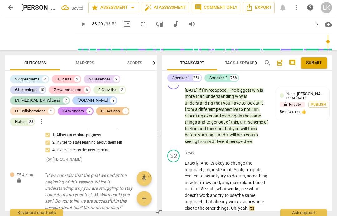
scroll to position [4973, 0]
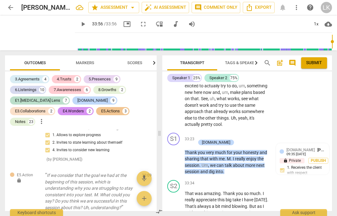
scroll to position [5067, 0]
click at [284, 62] on span "post_add" at bounding box center [280, 62] width 10 height 7
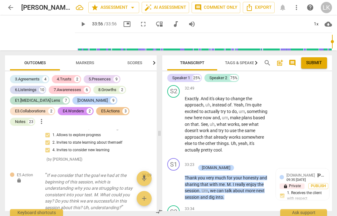
scroll to position [0, 0]
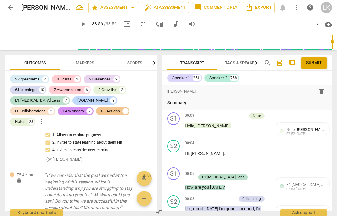
click at [205, 103] on p "Summary:" at bounding box center [247, 102] width 160 height 7
click at [211, 104] on p "Summary:" at bounding box center [247, 102] width 160 height 7
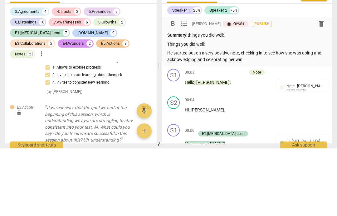
click at [175, 117] on p "He started out on a very positive note, checking in to see how she was doing an…" at bounding box center [247, 123] width 160 height 13
click at [257, 117] on p "You started out on a very positive note, checking in to see how she was doing a…" at bounding box center [247, 123] width 160 height 13
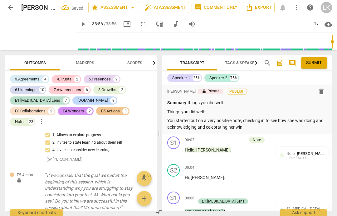
click at [266, 124] on p "You started out on a very positive note, checking in to see how she was doing a…" at bounding box center [247, 123] width 160 height 13
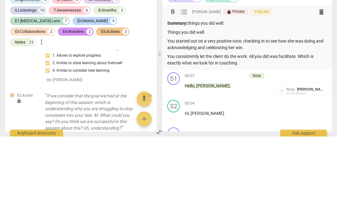
click at [223, 132] on p "You consistently let the client do the work. All you did was facilitate. Which …" at bounding box center [247, 138] width 160 height 13
click at [259, 132] on p "You consistently let the client do the work. All you did was facilitate. Which …" at bounding box center [247, 138] width 160 height 13
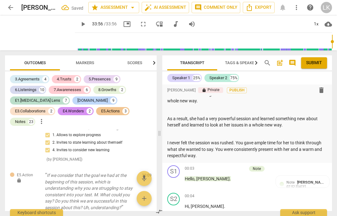
scroll to position [54, 0]
click at [303, 124] on p "As a result, she had a very powerful session and learned something new about he…" at bounding box center [247, 121] width 160 height 13
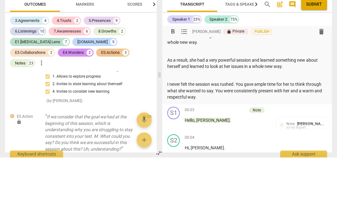
click at [277, 106] on p at bounding box center [247, 109] width 160 height 7
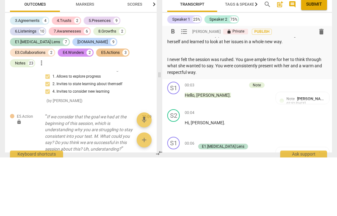
scroll to position [70, 0]
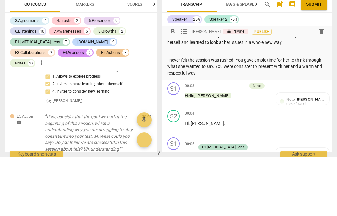
click at [167, 115] on p "I never felt the session was rushed. You gave ample time for her to think throu…" at bounding box center [247, 124] width 160 height 19
click at [166, 59] on div "format_bold format_list_bulleted [PERSON_NAME] lock Private Publish delete Summ…" at bounding box center [247, 76] width 170 height 123
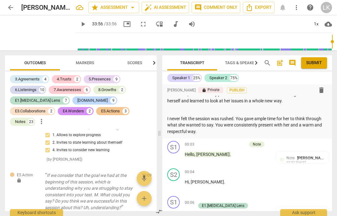
click at [160, 117] on span at bounding box center [160, 132] width 4 height 165
click at [250, 109] on p at bounding box center [247, 109] width 160 height 7
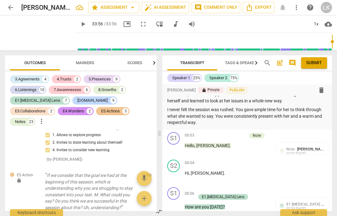
click at [216, 119] on p "I never felt the session was rushed. You gave ample time for her to think throu…" at bounding box center [247, 115] width 160 height 19
click at [215, 121] on p "I never felt the session was rushed. You gave ample time for her to think throu…" at bounding box center [247, 115] width 160 height 19
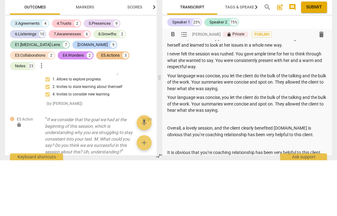
scroll to position [152, 0]
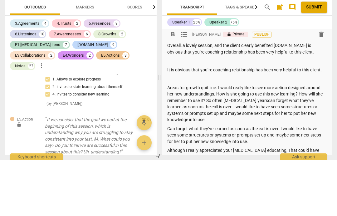
click at [297, 113] on p at bounding box center [247, 116] width 160 height 7
click at [302, 113] on p at bounding box center [247, 116] width 160 height 7
click at [301, 113] on p at bounding box center [247, 116] width 160 height 7
click at [302, 113] on p at bounding box center [247, 116] width 160 height 7
click at [299, 113] on p at bounding box center [247, 116] width 160 height 7
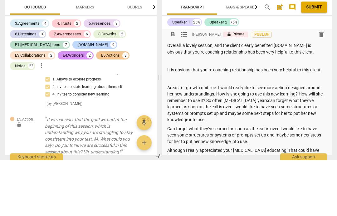
click at [298, 122] on p "It is obvious that you’re coaching relationship has been very helpful to this c…" at bounding box center [247, 125] width 160 height 7
click at [301, 113] on p at bounding box center [247, 116] width 160 height 7
click at [297, 113] on p at bounding box center [247, 116] width 160 height 7
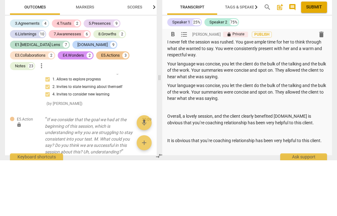
scroll to position [81, 0]
click at [297, 95] on p "I never felt the session was rushed. You gave ample time for her to think throu…" at bounding box center [247, 104] width 160 height 19
click at [300, 95] on p "I never felt the session was rushed. You gave ample time for her to think throu…" at bounding box center [247, 104] width 160 height 19
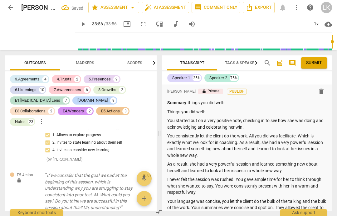
scroll to position [0, 0]
click at [205, 101] on p "Summary: things you did well:" at bounding box center [247, 102] width 160 height 7
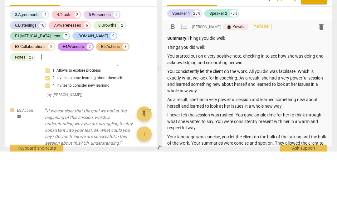
click at [230, 99] on p "Summary: Things you did well:" at bounding box center [247, 102] width 160 height 7
click at [200, 108] on p "Things you did well:" at bounding box center [247, 111] width 160 height 7
click at [204, 108] on p "Things you did well:" at bounding box center [247, 111] width 160 height 7
click at [202, 108] on p "Things you did well:" at bounding box center [247, 111] width 160 height 7
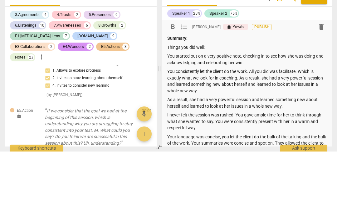
click at [205, 108] on p "Things you did well:" at bounding box center [247, 111] width 160 height 7
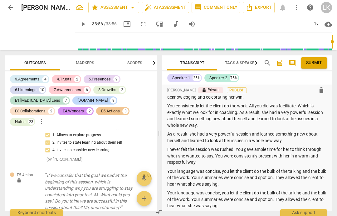
scroll to position [29, 0]
click at [315, 104] on p "You consistently let the client do the work. All you did was facilitate. Which …" at bounding box center [247, 116] width 160 height 26
click at [299, 136] on p "As a result, she had a very powerful session and learned something new about he…" at bounding box center [247, 137] width 160 height 13
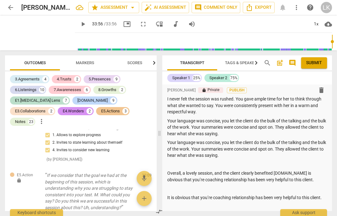
scroll to position [67, 0]
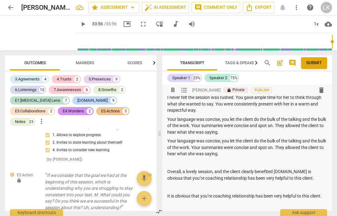
click at [256, 149] on p "Your language was concise, you let the client do the bulk of the talking and th…" at bounding box center [247, 146] width 160 height 19
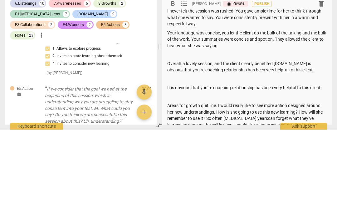
click at [171, 147] on p "Overall, a lovely session, and the client clearly benefited [DOMAIN_NAME] is ob…" at bounding box center [247, 153] width 160 height 13
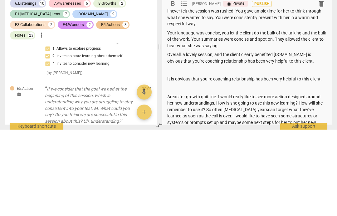
click at [179, 137] on p "Overall, a lovely session, and the client clearly benefited [DOMAIN_NAME] is ob…" at bounding box center [247, 143] width 160 height 13
click at [174, 137] on p "Overall, a lovely session, and the client clearly benefited [DOMAIN_NAME] is ob…" at bounding box center [247, 143] width 160 height 13
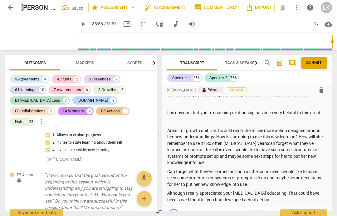
scroll to position [119, 0]
click at [214, 127] on p "Areas for growth quit line. I would really like to see more action designed aro…" at bounding box center [247, 146] width 160 height 38
click at [219, 127] on p "Areas for growth quit line. I would really like to see more action designed aro…" at bounding box center [247, 146] width 160 height 38
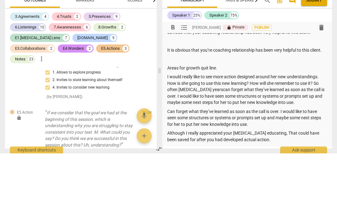
click at [221, 127] on p "Areas for growth quit line." at bounding box center [247, 130] width 160 height 7
click at [190, 127] on p "Areas for growth:" at bounding box center [247, 130] width 160 height 7
click at [193, 127] on p "Areas for growth:" at bounding box center [247, 130] width 160 height 7
click at [197, 127] on p "Areas for growth:" at bounding box center [247, 130] width 160 height 7
click at [174, 86] on span "format_bold" at bounding box center [172, 89] width 7 height 7
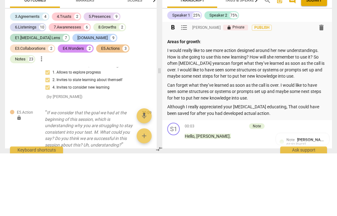
scroll to position [145, 0]
click at [311, 101] on p "Areas for growth :" at bounding box center [247, 104] width 160 height 7
click at [194, 110] on p "I would really like to see more action designed around her new understandings. …" at bounding box center [247, 126] width 160 height 32
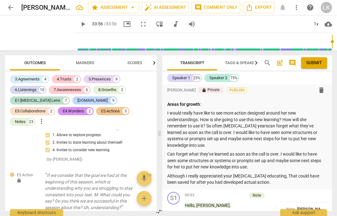
click at [258, 121] on p "I would really have like to see more action designed around her new understandi…" at bounding box center [247, 129] width 160 height 38
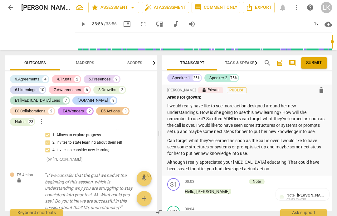
scroll to position [153, 0]
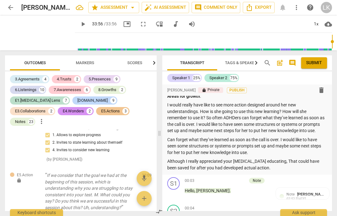
click at [265, 147] on p "Can forget what they’ve learned as soon as the call is over. I would like to ha…" at bounding box center [247, 145] width 160 height 19
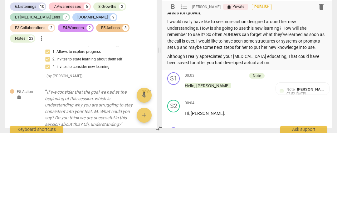
click at [281, 136] on p "Although I really appreciated your [MEDICAL_DATA] educating, That could have be…" at bounding box center [247, 142] width 160 height 13
click at [279, 136] on p "Although I really appreciated your [MEDICAL_DATA] educating, That could have be…" at bounding box center [247, 142] width 160 height 13
click at [281, 136] on p "Although I really appreciated your [MEDICAL_DATA] educating, That could have be…" at bounding box center [247, 142] width 160 height 13
click at [280, 136] on p "Although I really appreciated your [MEDICAL_DATA] educating, That could have be…" at bounding box center [247, 142] width 160 height 13
click at [265, 136] on p "Although I really appreciated your [MEDICAL_DATA] educating, that could have be…" at bounding box center [247, 142] width 160 height 13
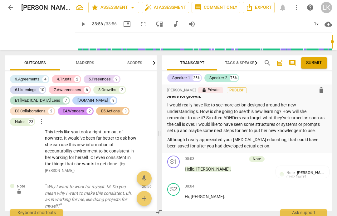
scroll to position [4898, 0]
